Goal: Information Seeking & Learning: Learn about a topic

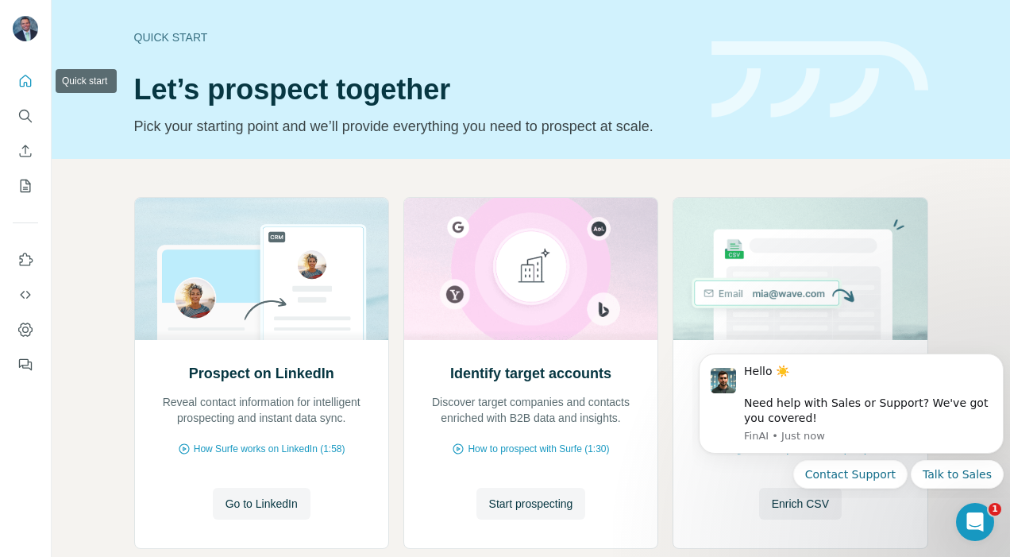
click at [29, 78] on icon "Quick start" at bounding box center [26, 81] width 12 height 12
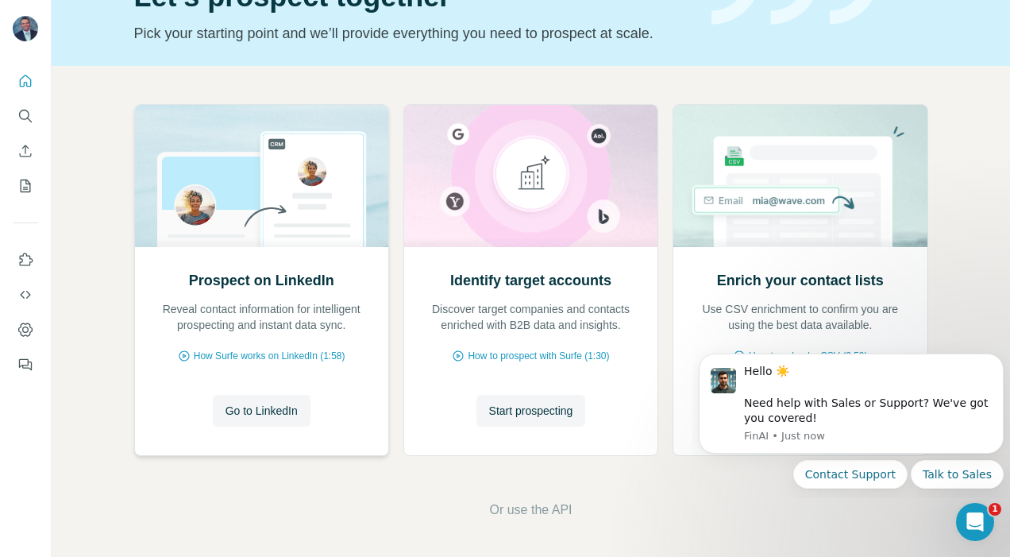
scroll to position [94, 0]
click at [246, 404] on span "Go to LinkedIn" at bounding box center [261, 410] width 72 height 16
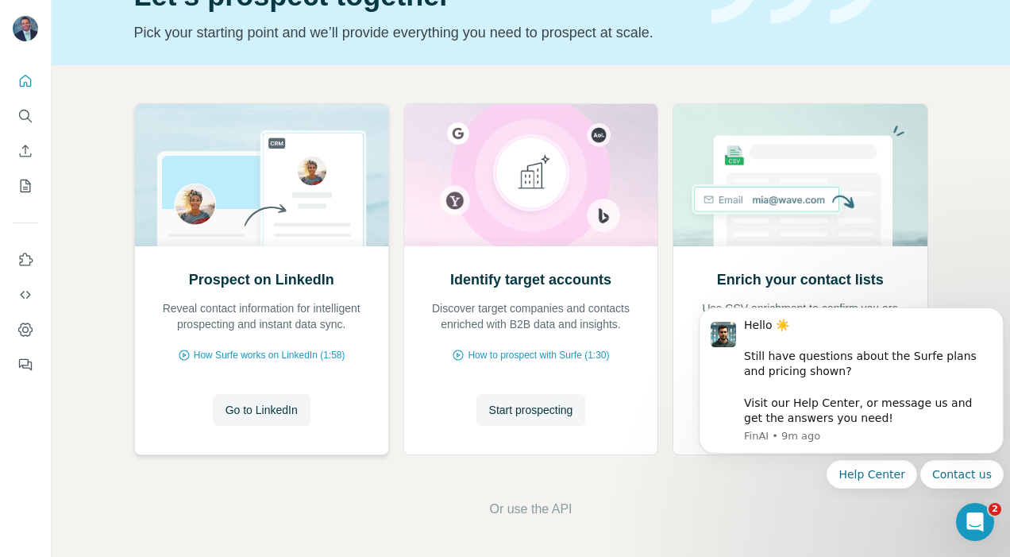
scroll to position [0, 0]
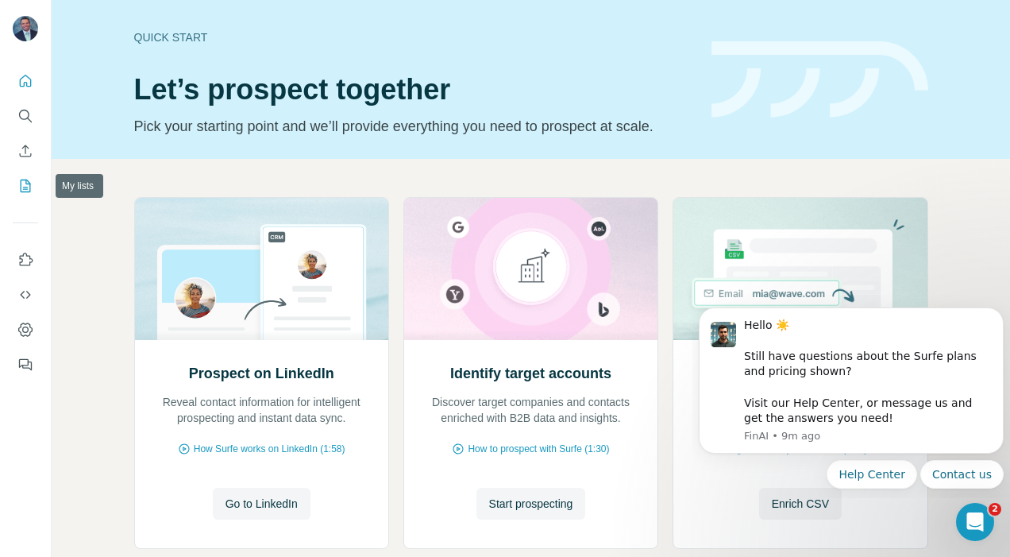
click at [23, 187] on icon "My lists" at bounding box center [25, 186] width 16 height 16
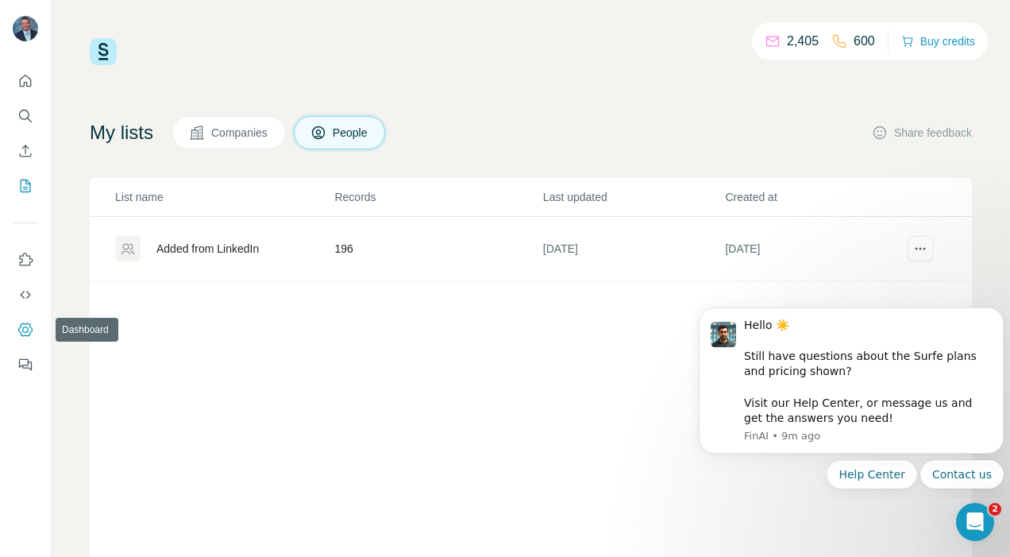
click at [23, 333] on icon "Dashboard" at bounding box center [25, 330] width 16 height 16
click at [29, 324] on icon "Dashboard" at bounding box center [25, 328] width 14 height 13
click at [858, 41] on p "600" at bounding box center [864, 41] width 21 height 19
click at [27, 108] on icon "Search" at bounding box center [25, 116] width 16 height 16
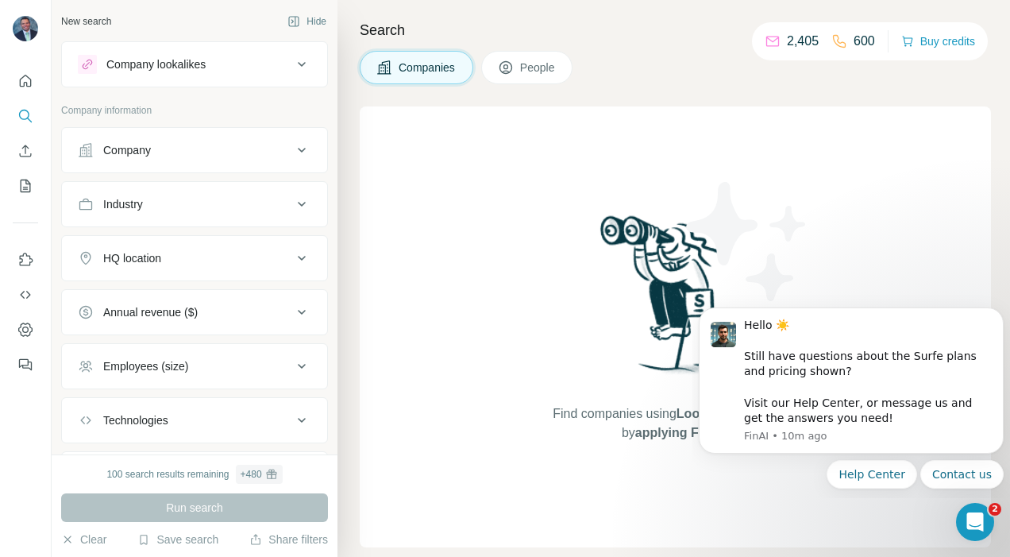
click at [298, 148] on icon at bounding box center [301, 150] width 19 height 19
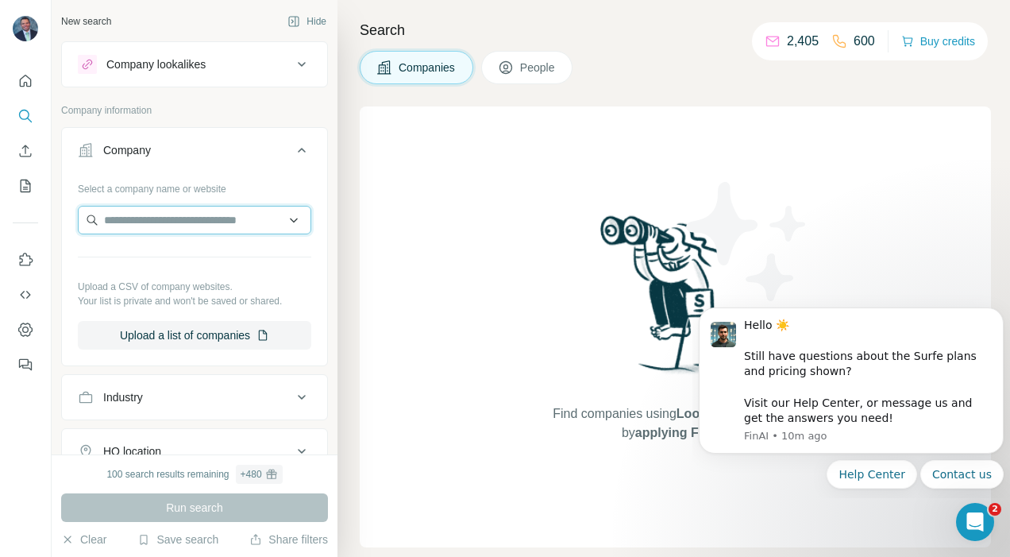
click at [205, 218] on input "text" at bounding box center [194, 220] width 233 height 29
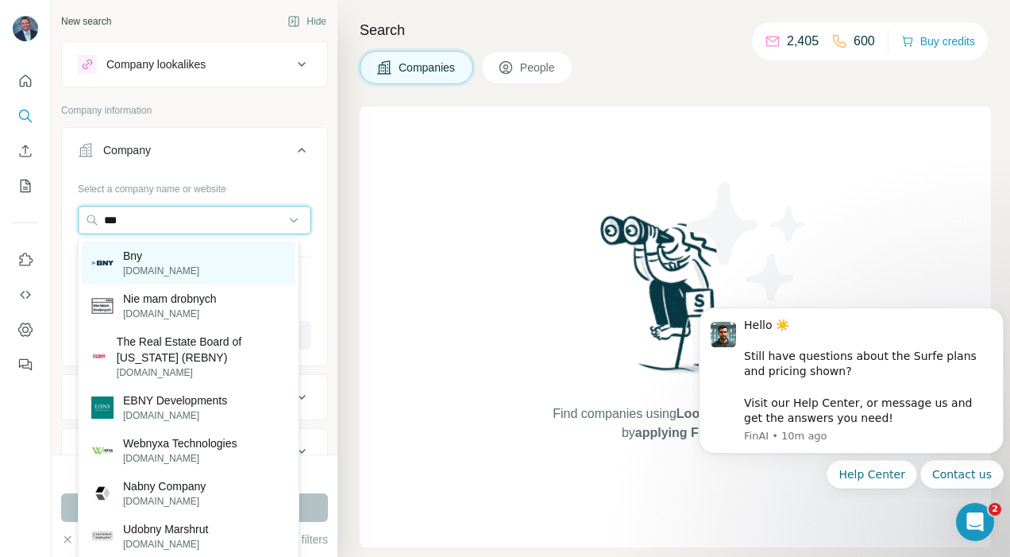
type input "***"
click at [146, 256] on p "Bny" at bounding box center [161, 256] width 76 height 16
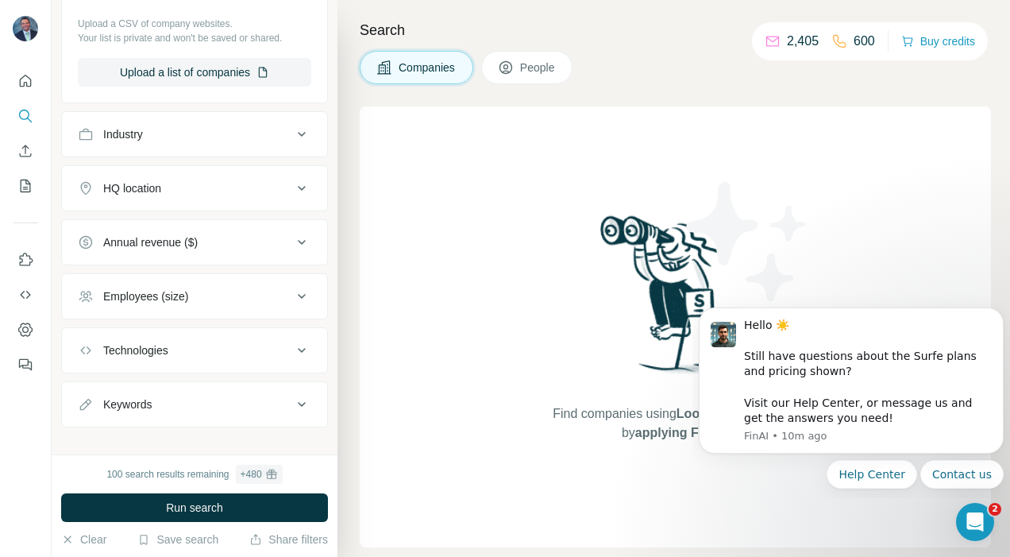
scroll to position [336, 0]
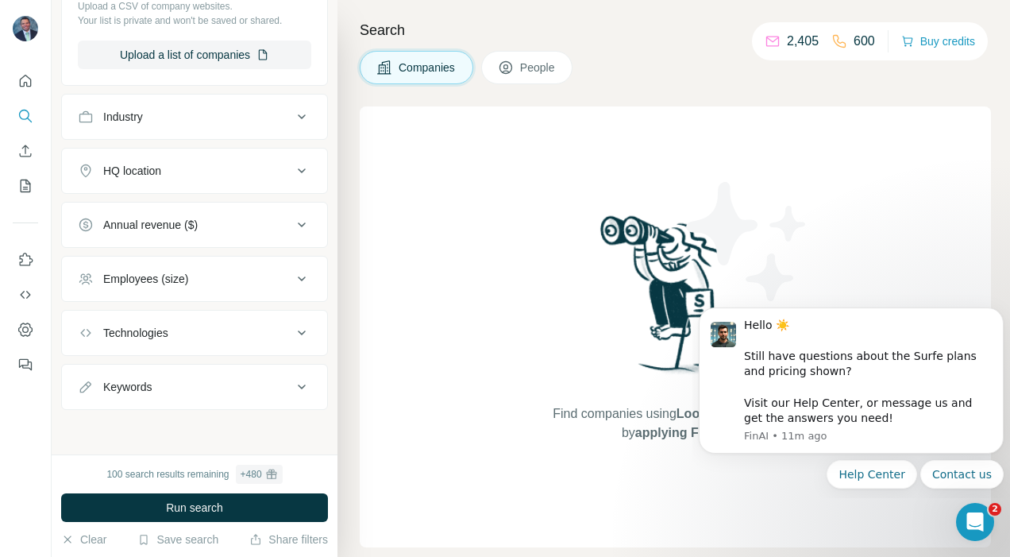
click at [292, 325] on icon at bounding box center [301, 332] width 19 height 19
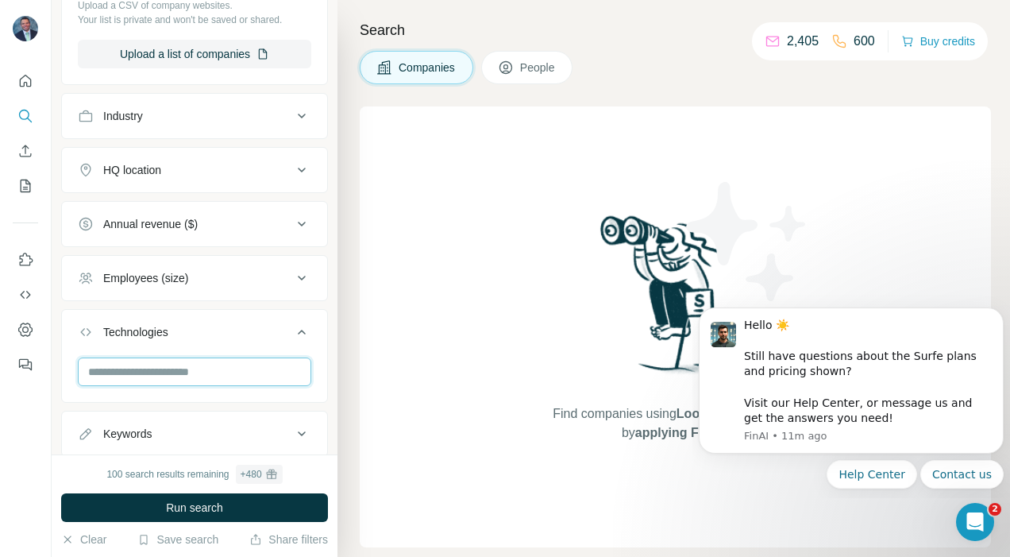
click at [164, 370] on input "text" at bounding box center [194, 371] width 233 height 29
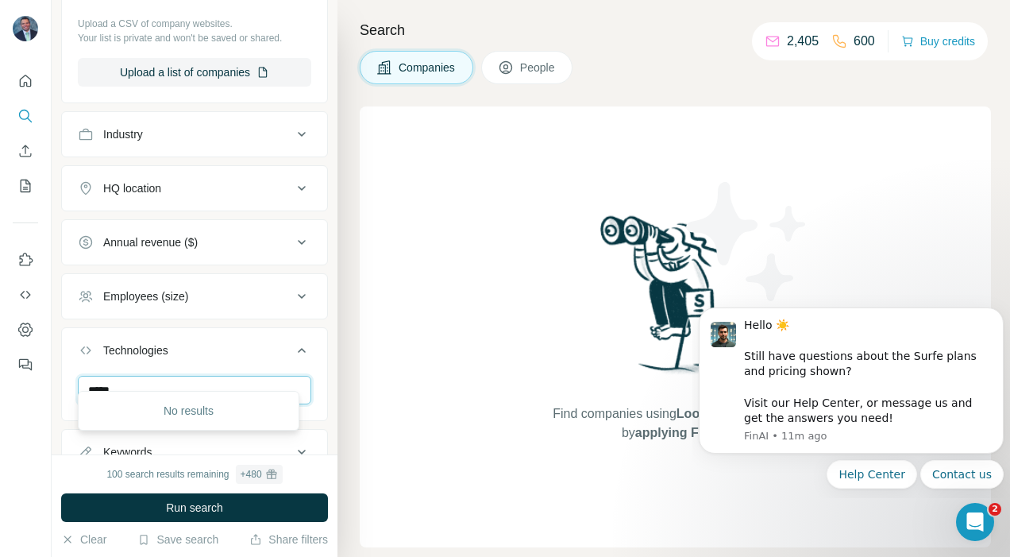
scroll to position [384, 0]
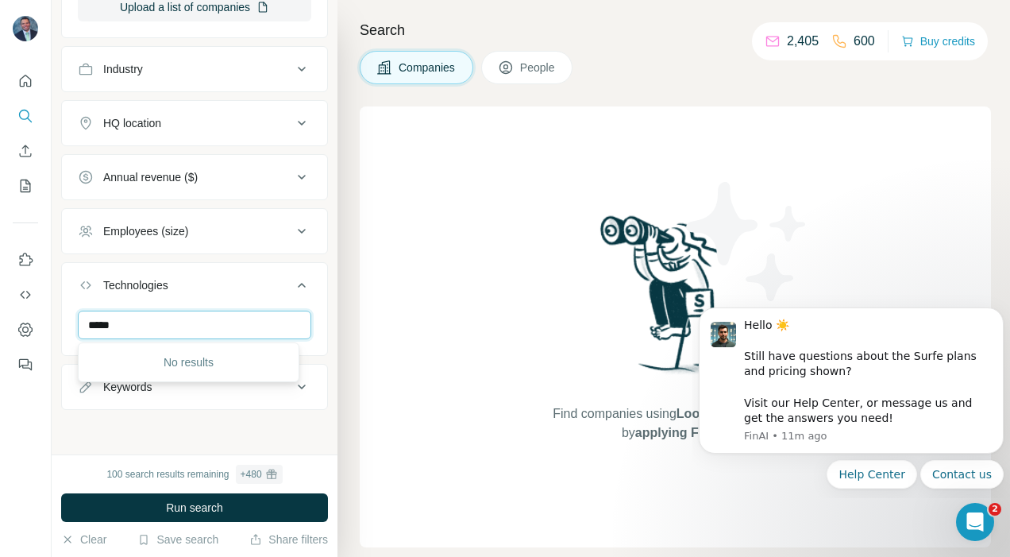
click at [144, 318] on input "*****" at bounding box center [194, 324] width 233 height 29
type input "*"
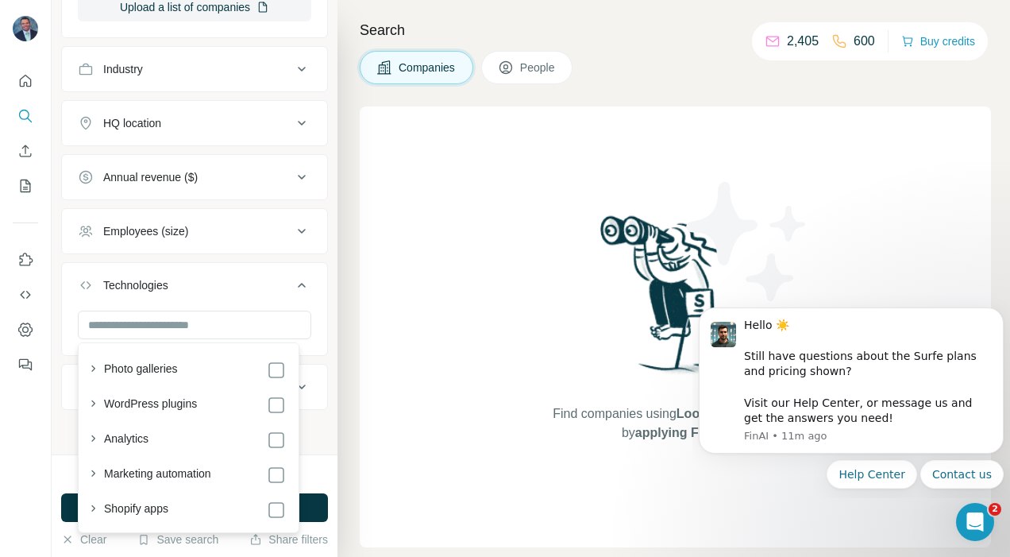
click at [60, 441] on div "New search Hide Company lookalikes Company information Company 1 Select a compa…" at bounding box center [195, 227] width 286 height 454
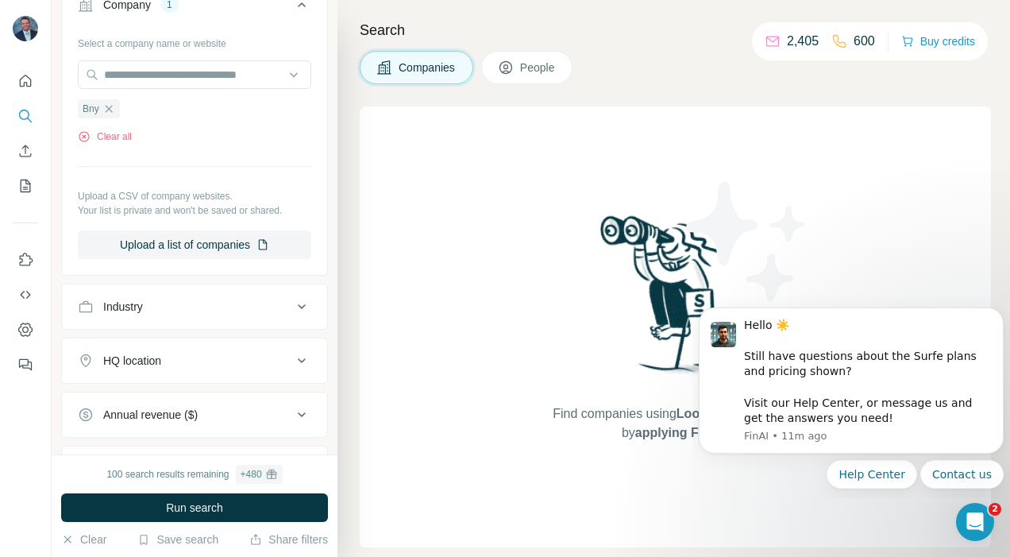
scroll to position [0, 0]
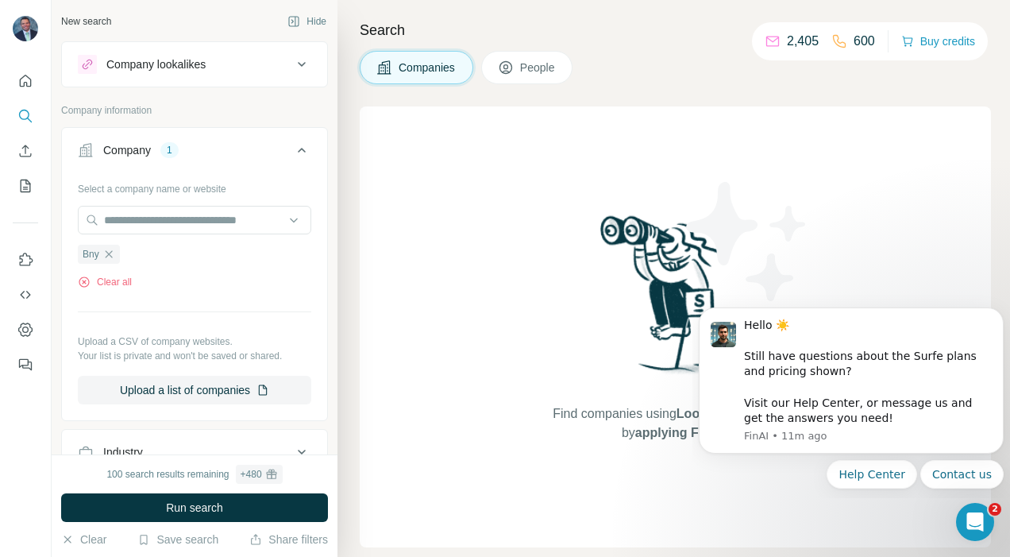
click at [536, 55] on button "People" at bounding box center [527, 67] width 92 height 33
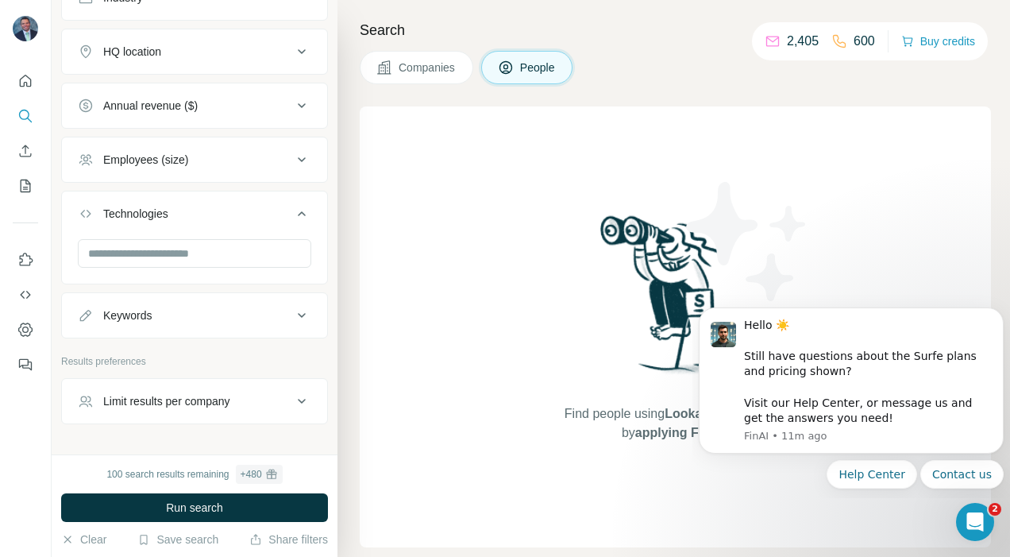
scroll to position [746, 0]
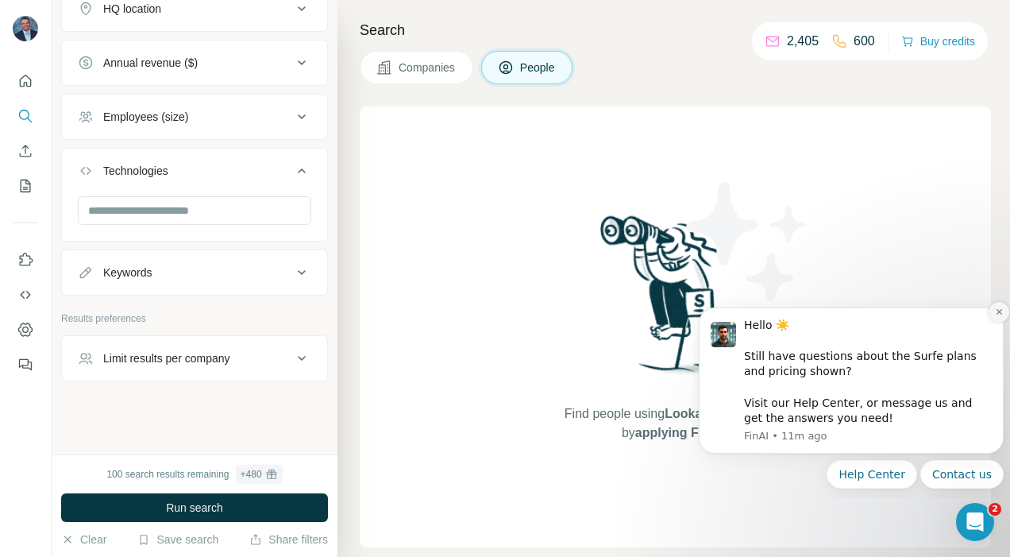
click at [1000, 308] on icon "Dismiss notification" at bounding box center [999, 311] width 9 height 9
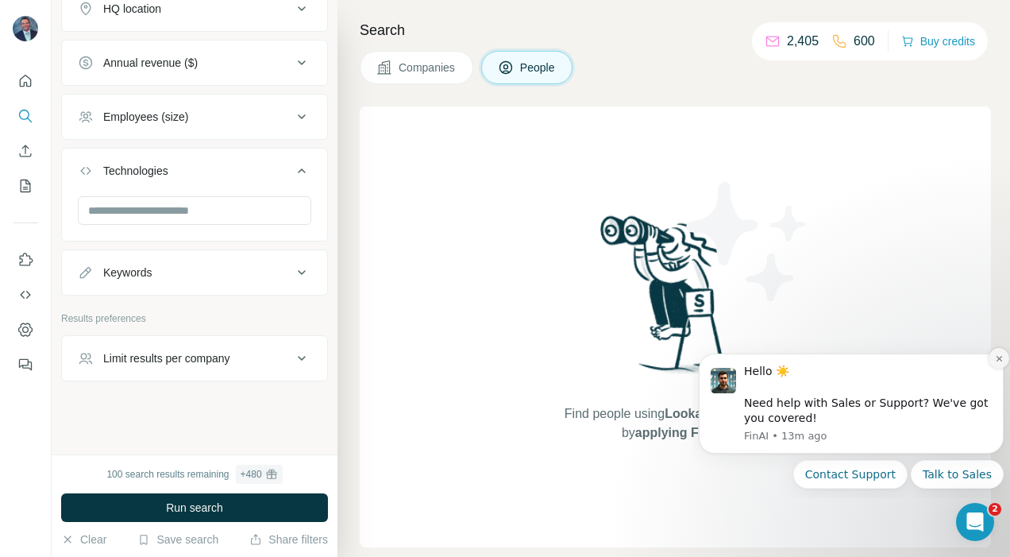
click at [996, 352] on button "Dismiss notification" at bounding box center [999, 358] width 21 height 21
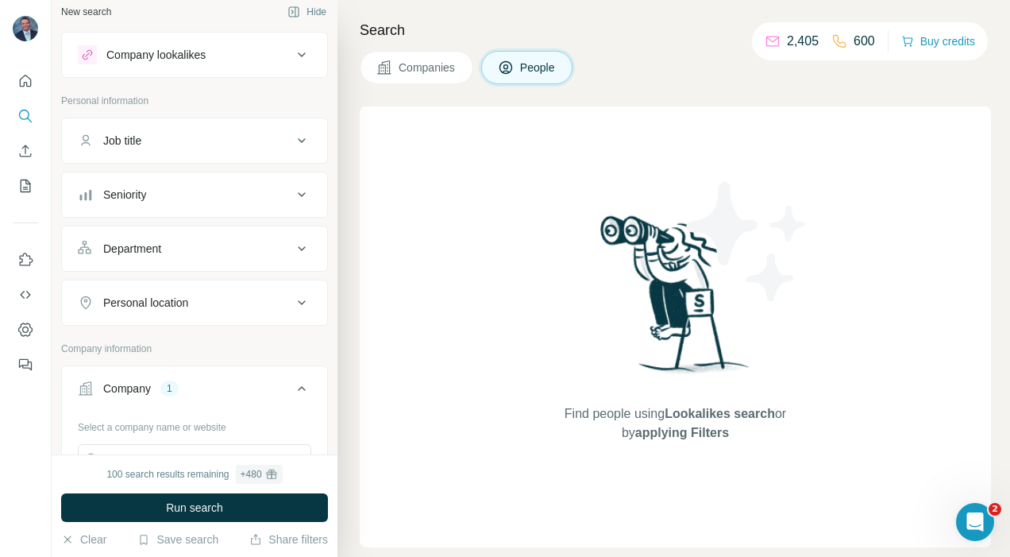
scroll to position [0, 0]
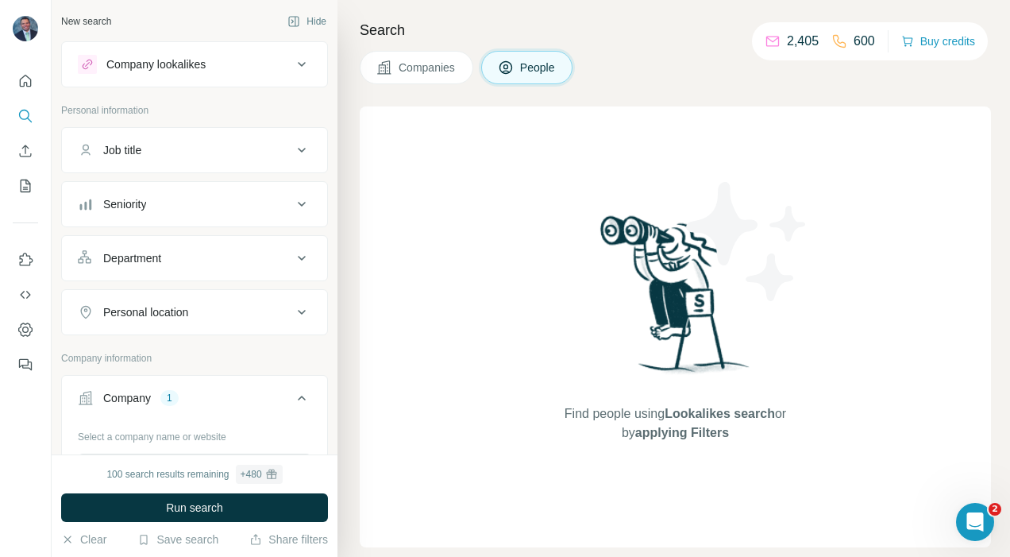
click at [549, 60] on span "People" at bounding box center [538, 68] width 37 height 16
click at [309, 65] on button "Company lookalikes" at bounding box center [194, 64] width 265 height 38
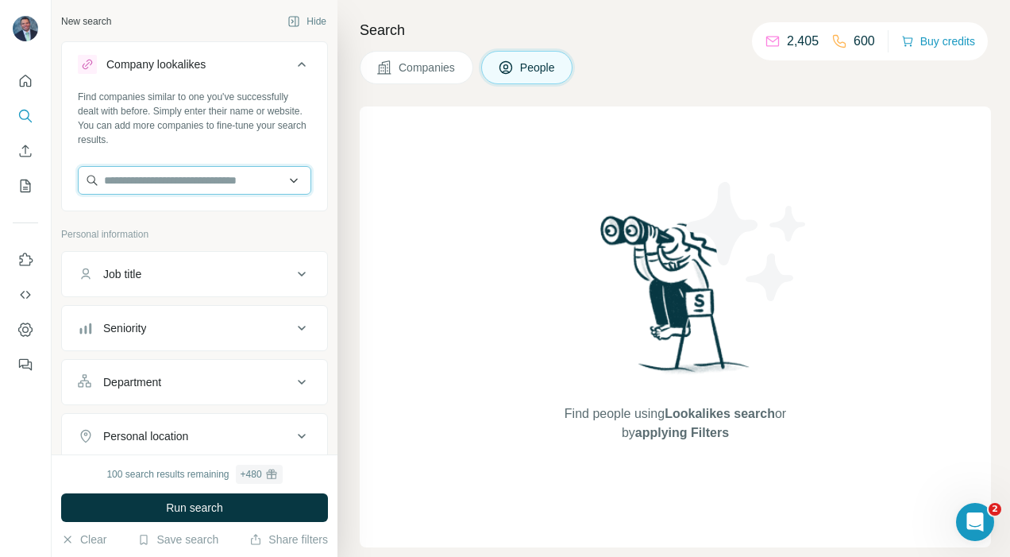
click at [252, 181] on input "text" at bounding box center [194, 180] width 233 height 29
